Goal: Task Accomplishment & Management: Use online tool/utility

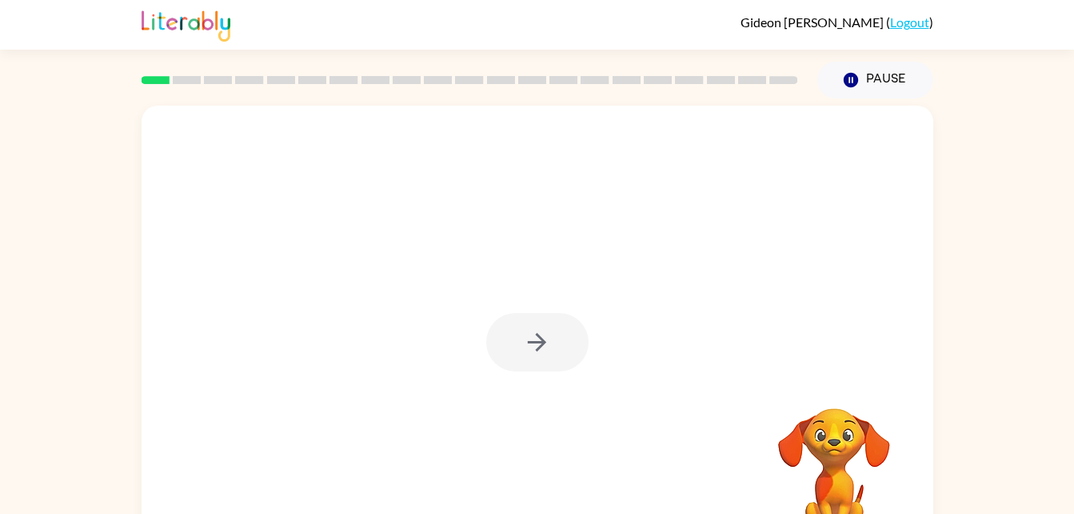
click at [542, 344] on div at bounding box center [537, 342] width 102 height 58
click at [533, 342] on icon "button" at bounding box center [537, 342] width 18 height 18
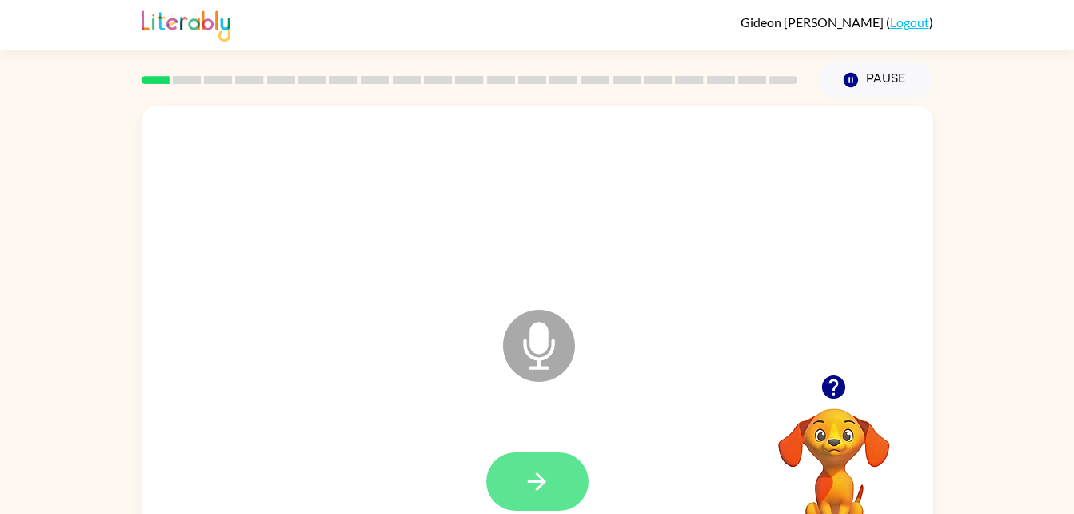
click at [542, 460] on button "button" at bounding box center [537, 481] width 102 height 58
click at [530, 341] on icon "Microphone The Microphone is here when it is your turn to talk" at bounding box center [619, 366] width 240 height 120
click at [527, 469] on icon "button" at bounding box center [537, 481] width 28 height 28
click at [536, 465] on button "button" at bounding box center [537, 481] width 102 height 58
click at [530, 504] on button "button" at bounding box center [537, 481] width 102 height 58
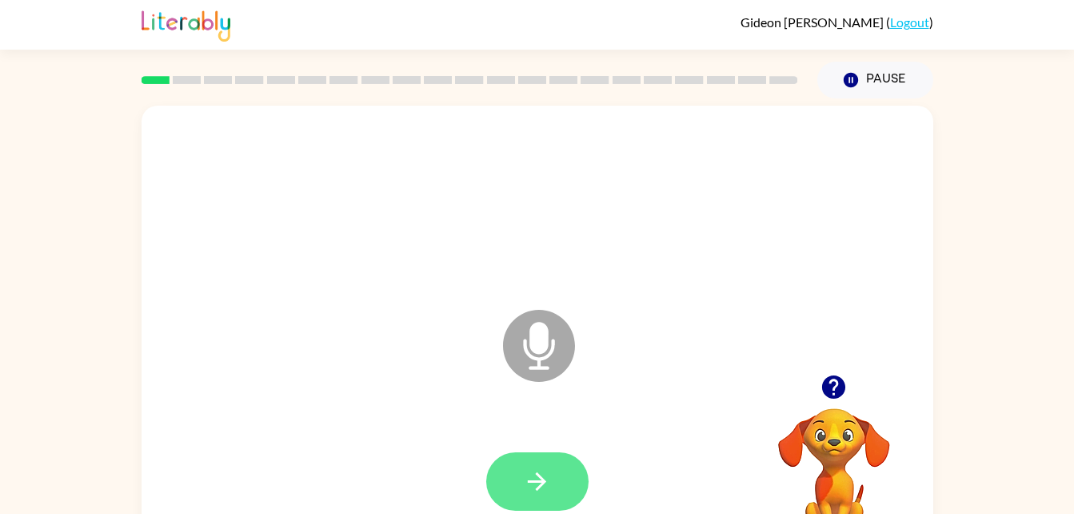
click at [533, 487] on icon "button" at bounding box center [537, 481] width 28 height 28
click at [550, 497] on button "button" at bounding box center [537, 481] width 102 height 58
click at [555, 487] on button "button" at bounding box center [537, 481] width 102 height 58
click at [528, 474] on icon "button" at bounding box center [537, 481] width 28 height 28
click at [516, 476] on button "button" at bounding box center [537, 481] width 102 height 58
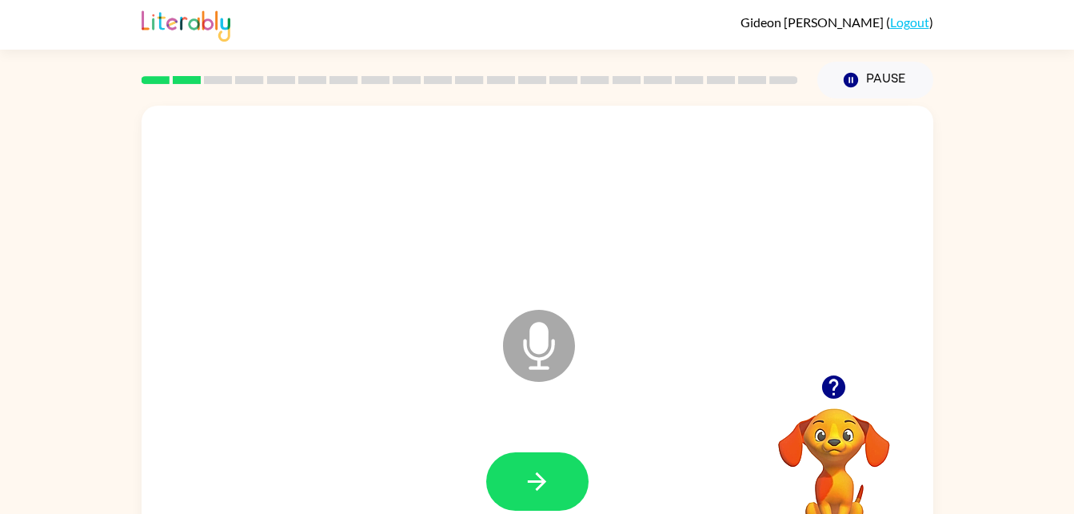
click at [514, 439] on div at bounding box center [538, 481] width 760 height 131
click at [547, 474] on icon "button" at bounding box center [537, 481] width 28 height 28
click at [518, 490] on button "button" at bounding box center [537, 481] width 102 height 58
click at [538, 490] on icon "button" at bounding box center [537, 481] width 28 height 28
click at [514, 473] on button "button" at bounding box center [537, 481] width 102 height 58
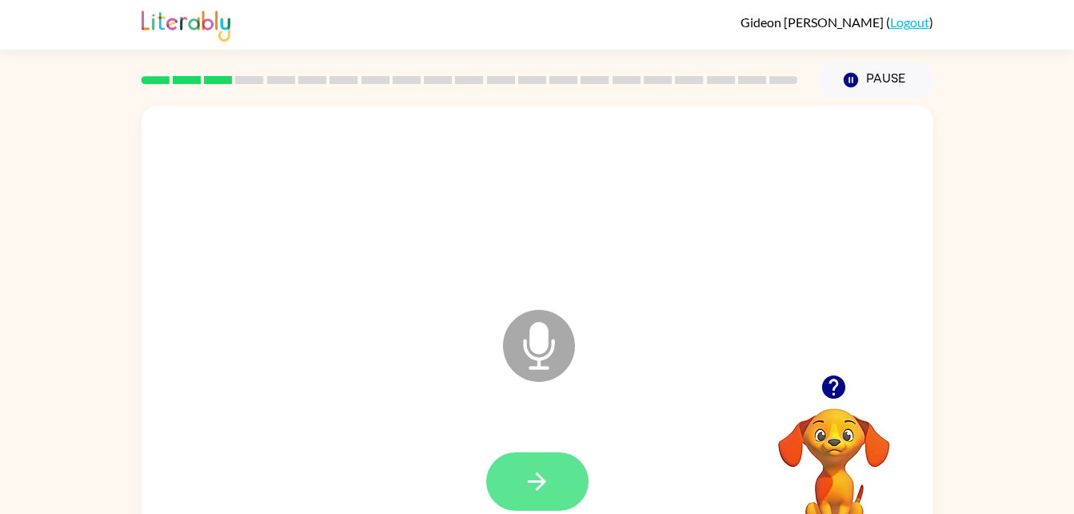
click at [553, 486] on button "button" at bounding box center [537, 481] width 102 height 58
click at [544, 479] on icon "button" at bounding box center [537, 481] width 18 height 18
click at [546, 491] on icon "button" at bounding box center [537, 481] width 28 height 28
click at [498, 463] on button "button" at bounding box center [537, 481] width 102 height 58
click at [536, 469] on icon "button" at bounding box center [537, 481] width 28 height 28
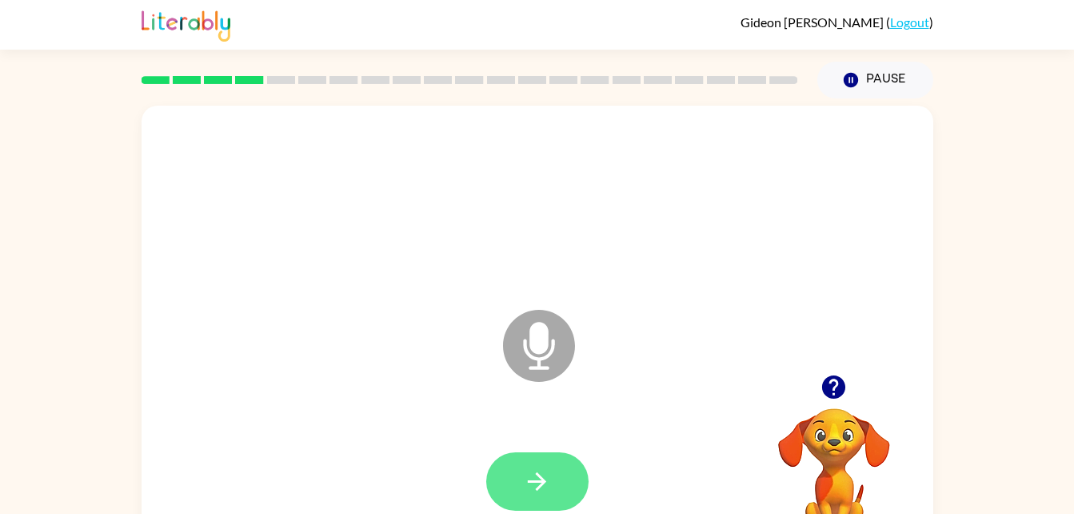
click at [526, 490] on icon "button" at bounding box center [537, 481] width 28 height 28
click at [555, 478] on button "button" at bounding box center [537, 481] width 102 height 58
click at [522, 478] on button "button" at bounding box center [537, 481] width 102 height 58
click at [530, 486] on icon "button" at bounding box center [537, 481] width 28 height 28
click at [527, 478] on icon "button" at bounding box center [537, 481] width 28 height 28
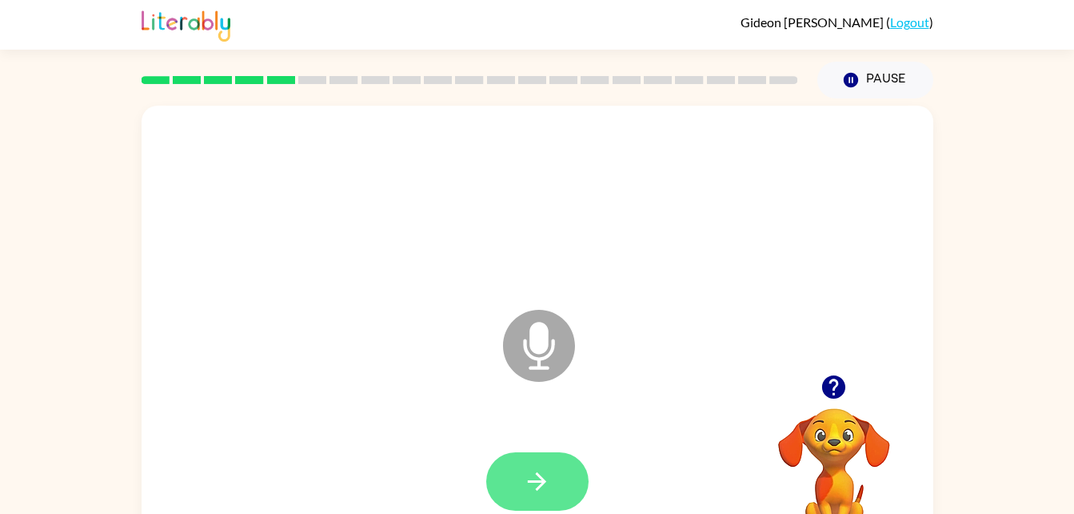
click at [533, 488] on icon "button" at bounding box center [537, 481] width 28 height 28
click at [546, 486] on icon "button" at bounding box center [537, 481] width 28 height 28
click at [558, 466] on button "button" at bounding box center [537, 481] width 102 height 58
click at [543, 475] on icon "button" at bounding box center [537, 481] width 28 height 28
click at [531, 478] on icon "button" at bounding box center [537, 481] width 28 height 28
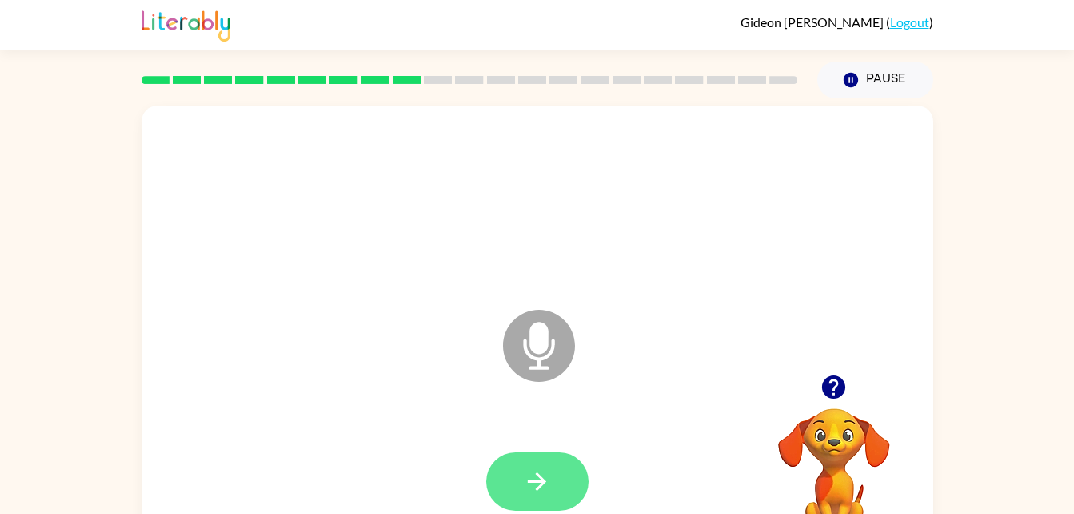
click at [563, 486] on button "button" at bounding box center [537, 481] width 102 height 58
click at [558, 464] on button "button" at bounding box center [537, 481] width 102 height 58
click at [523, 493] on icon "button" at bounding box center [537, 481] width 28 height 28
click at [530, 490] on icon "button" at bounding box center [537, 481] width 28 height 28
click at [557, 472] on button "button" at bounding box center [537, 481] width 102 height 58
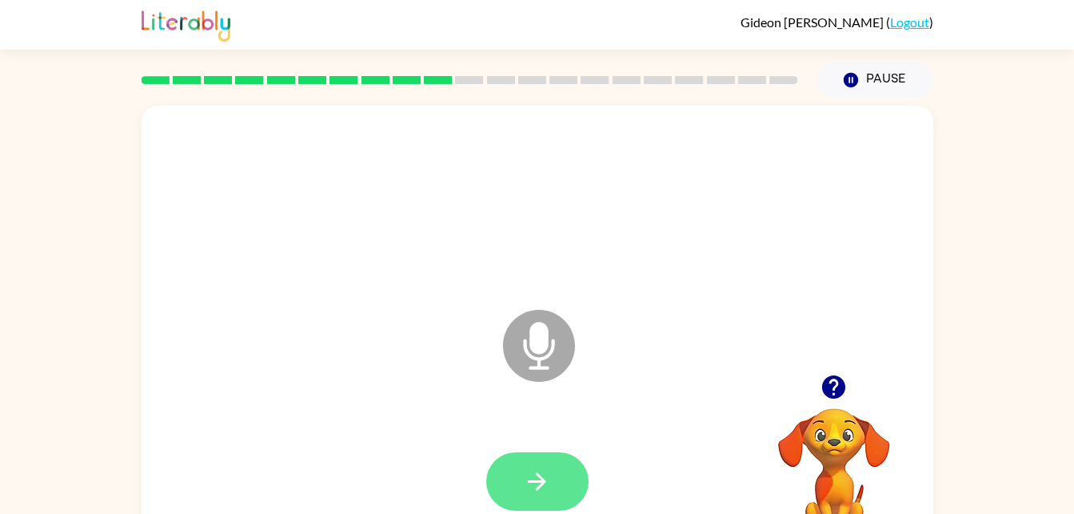
click at [562, 486] on button "button" at bounding box center [537, 481] width 102 height 58
click at [529, 484] on icon "button" at bounding box center [537, 481] width 28 height 28
click at [556, 473] on button "button" at bounding box center [537, 481] width 102 height 58
click at [539, 477] on icon "button" at bounding box center [537, 481] width 18 height 18
click at [560, 474] on button "button" at bounding box center [537, 481] width 102 height 58
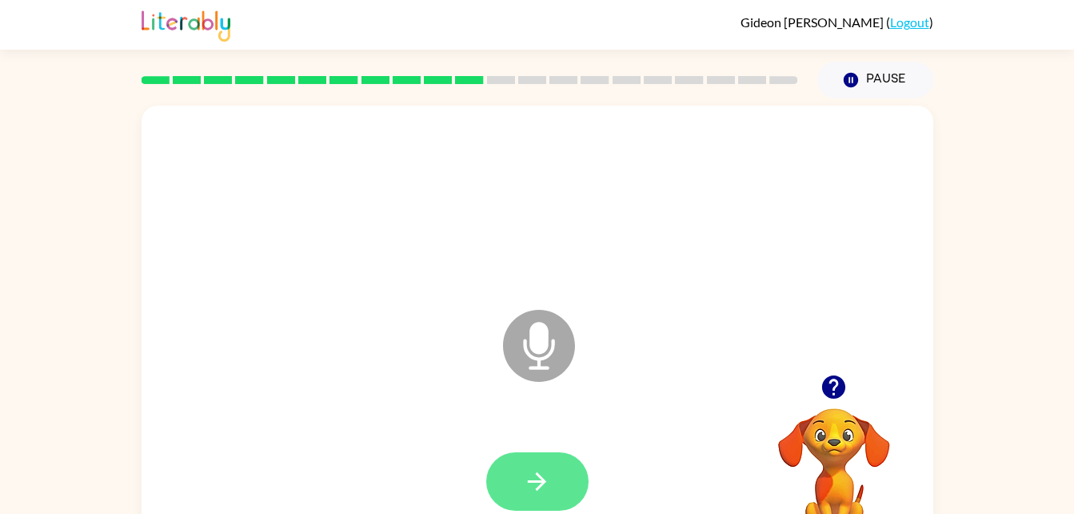
click at [566, 462] on button "button" at bounding box center [537, 481] width 102 height 58
click at [525, 480] on icon "button" at bounding box center [537, 481] width 28 height 28
click at [585, 503] on div at bounding box center [537, 481] width 102 height 58
click at [538, 484] on icon "button" at bounding box center [537, 481] width 28 height 28
click at [548, 489] on icon "button" at bounding box center [537, 481] width 28 height 28
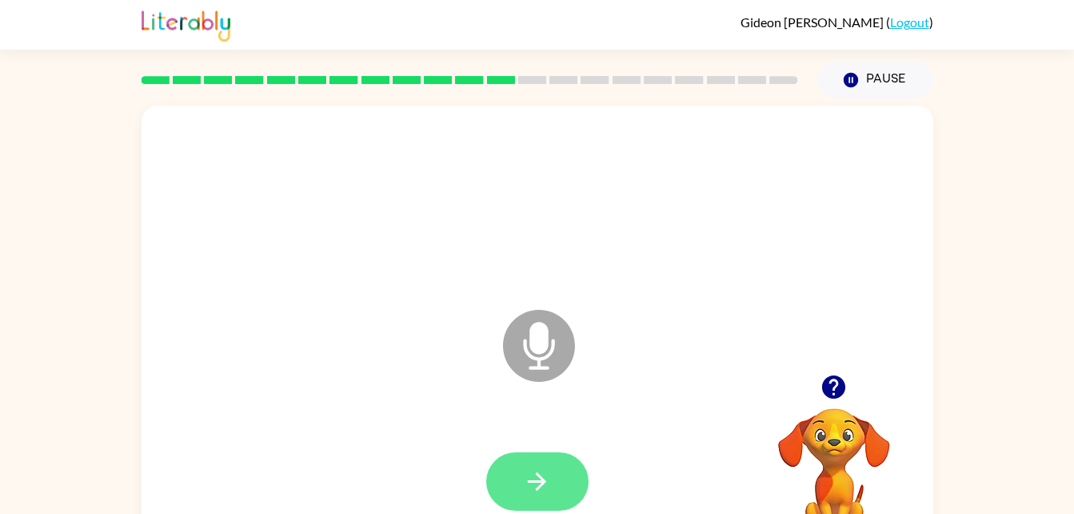
click at [538, 486] on icon "button" at bounding box center [537, 481] width 28 height 28
click at [528, 465] on button "button" at bounding box center [537, 481] width 102 height 58
click at [558, 490] on button "button" at bounding box center [537, 481] width 102 height 58
click at [538, 474] on icon "button" at bounding box center [537, 481] width 18 height 18
click at [535, 498] on button "button" at bounding box center [537, 481] width 102 height 58
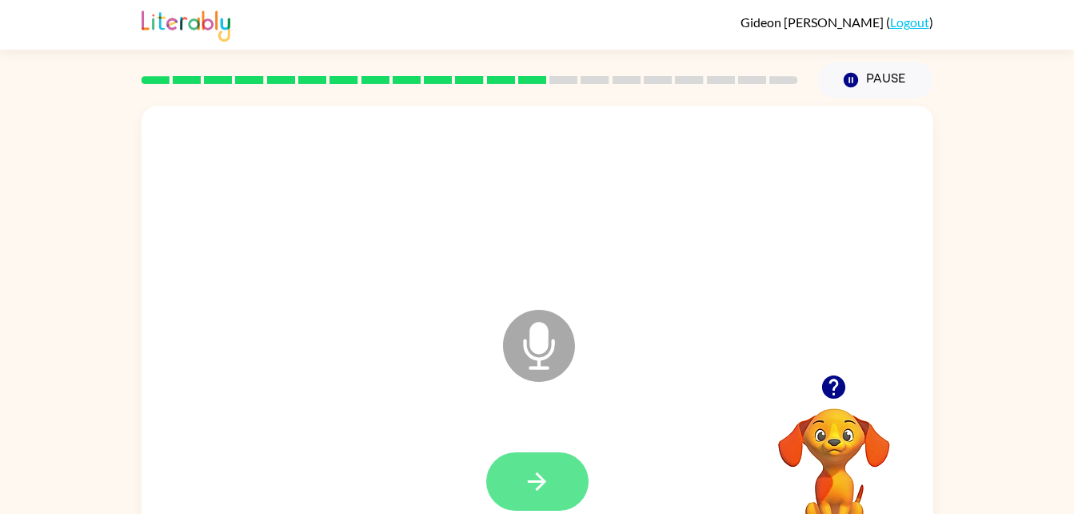
click at [550, 482] on icon "button" at bounding box center [537, 481] width 28 height 28
click at [527, 493] on icon "button" at bounding box center [537, 481] width 28 height 28
click at [587, 476] on button "button" at bounding box center [537, 481] width 102 height 58
click at [562, 456] on button "button" at bounding box center [537, 481] width 102 height 58
click at [540, 482] on icon "button" at bounding box center [537, 481] width 18 height 18
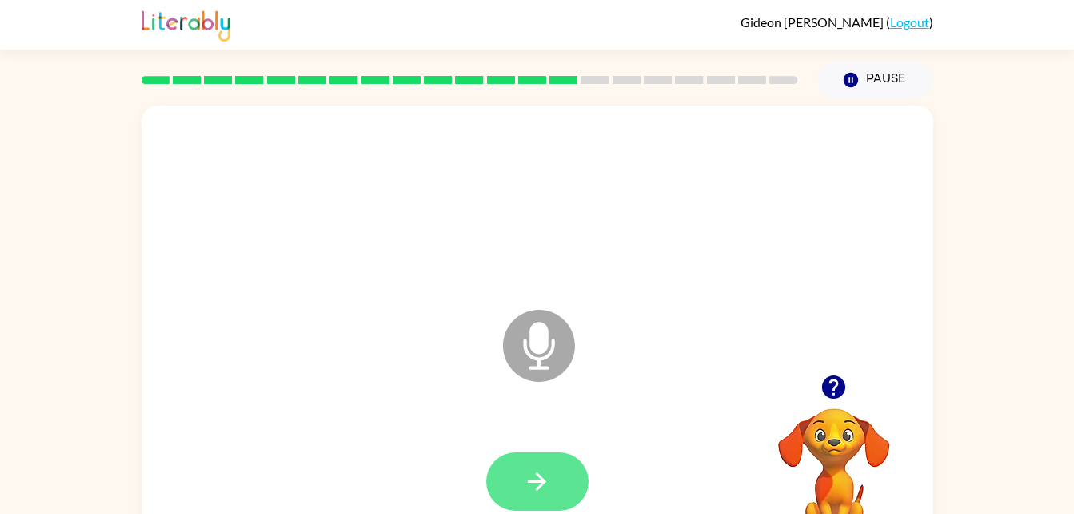
click at [552, 508] on button "button" at bounding box center [537, 481] width 102 height 58
click at [563, 488] on button "button" at bounding box center [537, 481] width 102 height 58
click at [572, 470] on div at bounding box center [538, 481] width 760 height 131
click at [558, 483] on button "button" at bounding box center [537, 481] width 102 height 58
click at [514, 486] on button "button" at bounding box center [537, 481] width 102 height 58
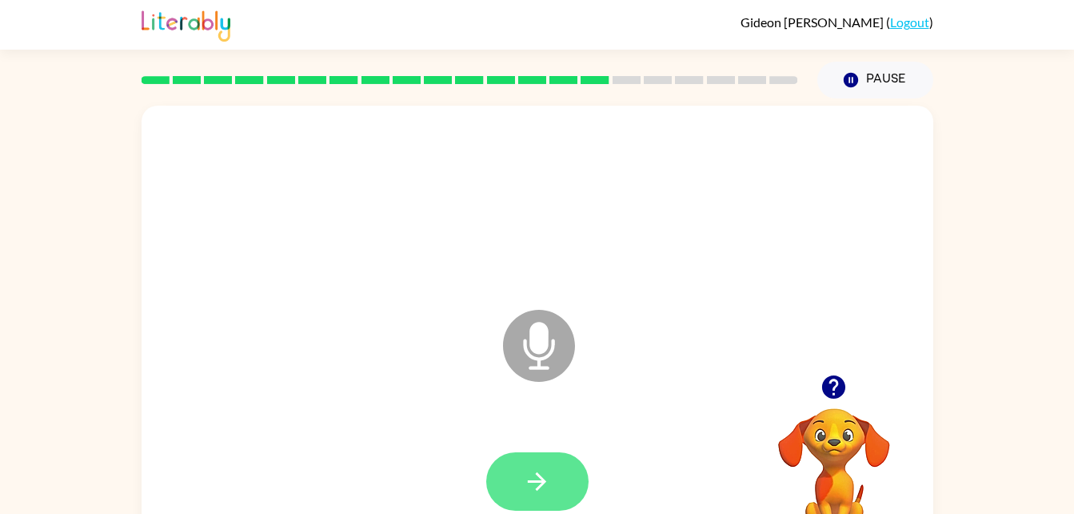
click at [539, 480] on icon "button" at bounding box center [537, 481] width 18 height 18
click at [556, 470] on button "button" at bounding box center [537, 481] width 102 height 58
click at [562, 489] on button "button" at bounding box center [537, 481] width 102 height 58
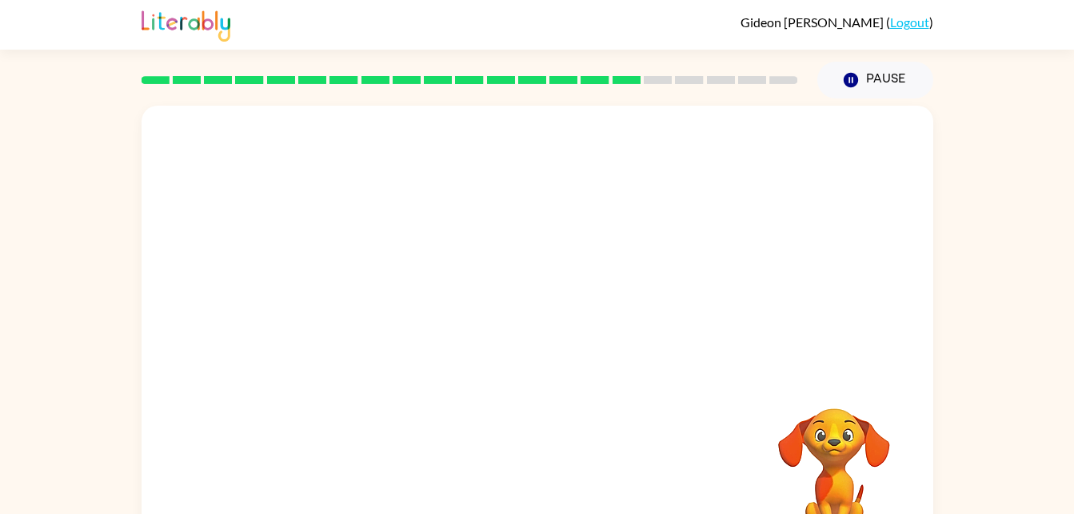
click at [711, 377] on div at bounding box center [538, 334] width 792 height 457
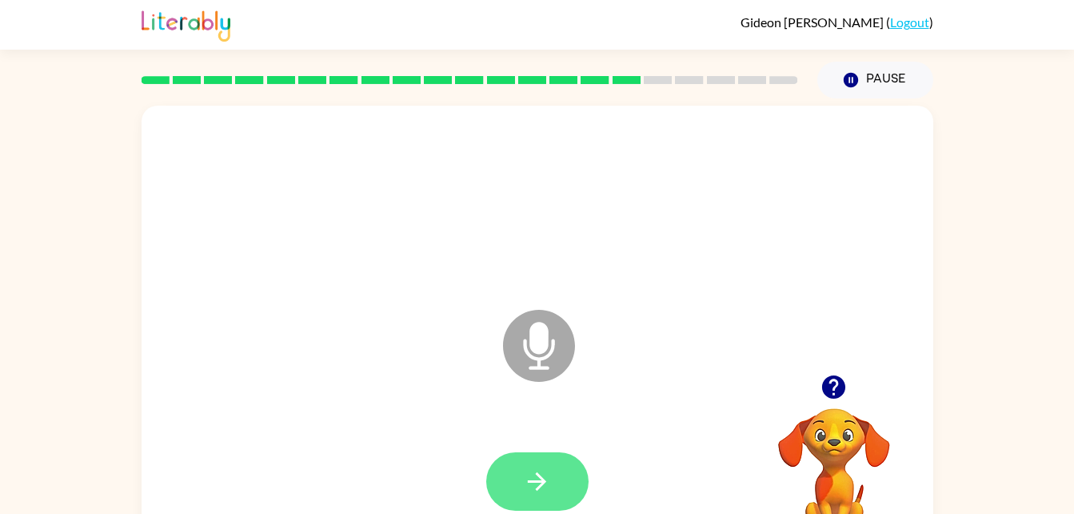
click at [558, 484] on button "button" at bounding box center [537, 481] width 102 height 58
click at [554, 480] on button "button" at bounding box center [537, 481] width 102 height 58
click at [532, 493] on icon "button" at bounding box center [537, 481] width 28 height 28
click at [545, 490] on icon "button" at bounding box center [537, 481] width 28 height 28
click at [547, 479] on icon "button" at bounding box center [537, 481] width 28 height 28
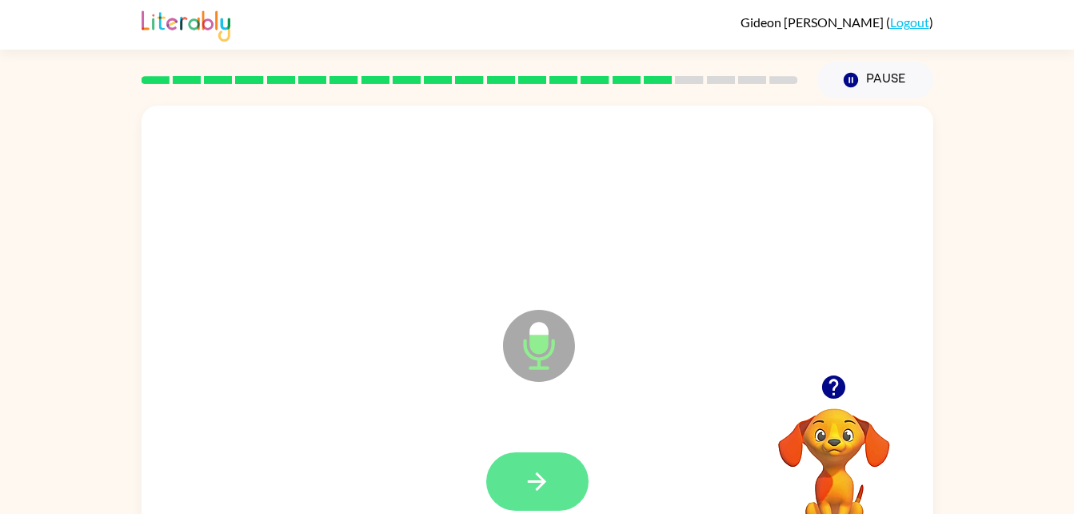
click at [540, 491] on icon "button" at bounding box center [537, 481] width 28 height 28
click at [529, 468] on icon "button" at bounding box center [537, 481] width 28 height 28
click at [546, 476] on icon "button" at bounding box center [537, 481] width 28 height 28
click at [549, 486] on icon "button" at bounding box center [537, 481] width 28 height 28
click at [546, 472] on icon "button" at bounding box center [537, 481] width 28 height 28
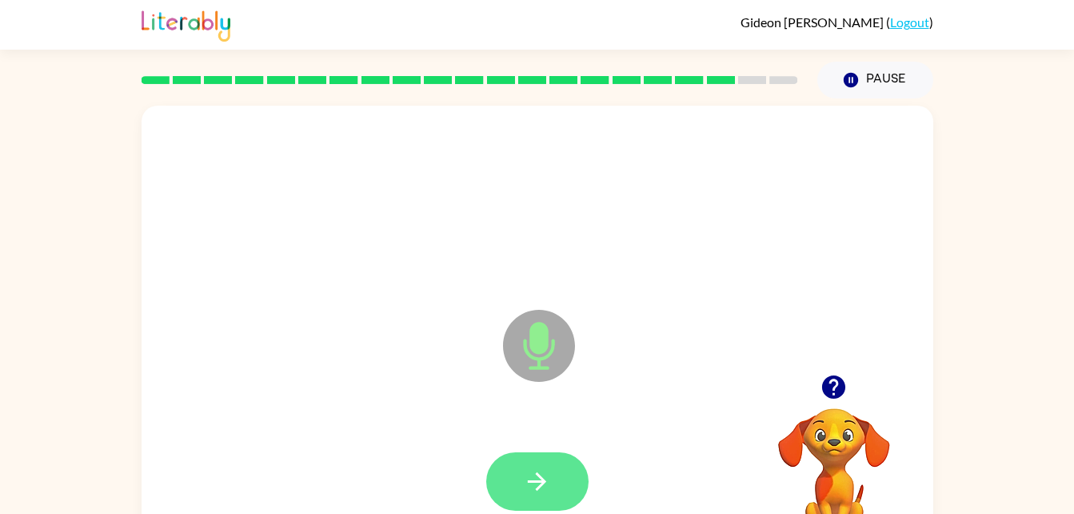
click at [547, 492] on icon "button" at bounding box center [537, 481] width 28 height 28
click at [534, 467] on icon "button" at bounding box center [537, 481] width 28 height 28
click at [550, 484] on icon "button" at bounding box center [537, 481] width 28 height 28
